Goal: Book appointment/travel/reservation

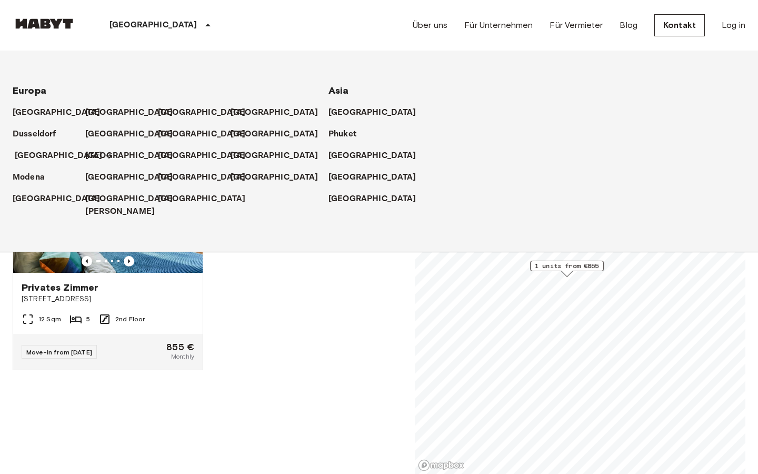
click at [41, 157] on p "[GEOGRAPHIC_DATA]" at bounding box center [59, 156] width 88 height 13
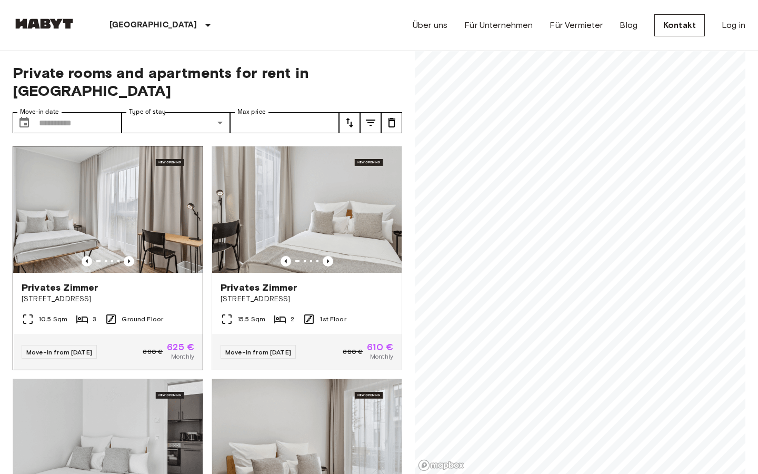
click at [172, 194] on img at bounding box center [108, 209] width 190 height 126
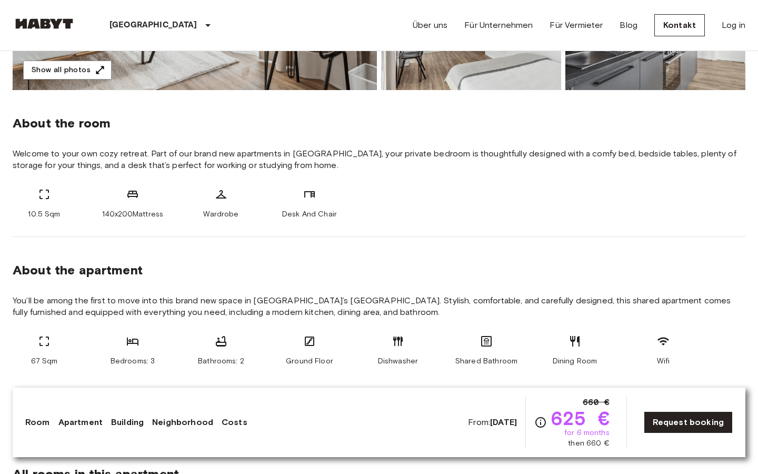
scroll to position [337, 0]
click at [676, 411] on div "From: [DATE] 660 € 625 € for 6 months then 660 € Request booking" at bounding box center [600, 422] width 265 height 53
click at [676, 420] on link "Request booking" at bounding box center [688, 422] width 89 height 22
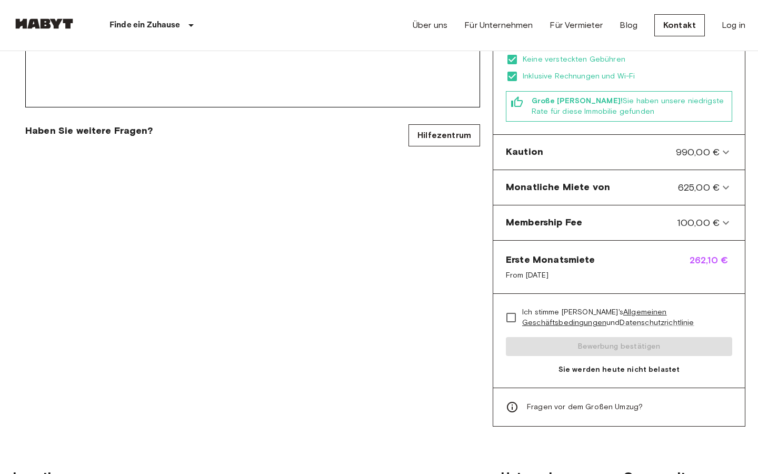
scroll to position [367, 0]
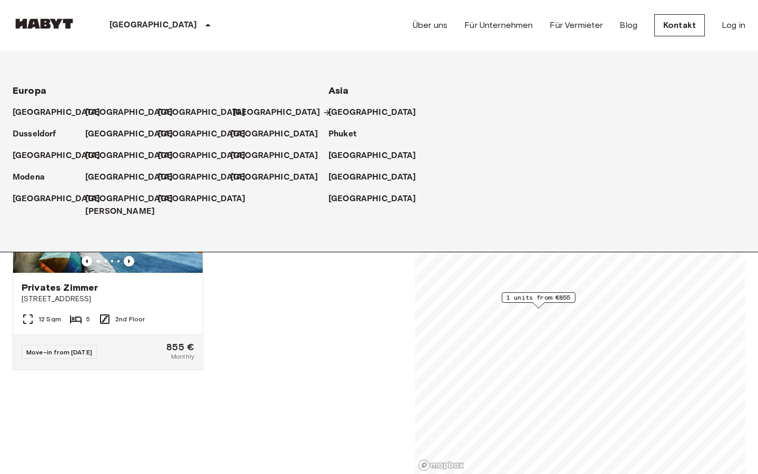
click at [238, 112] on p "[GEOGRAPHIC_DATA]" at bounding box center [277, 112] width 88 height 13
click at [243, 112] on p "[GEOGRAPHIC_DATA]" at bounding box center [277, 112] width 88 height 13
